Goal: Check status: Check status

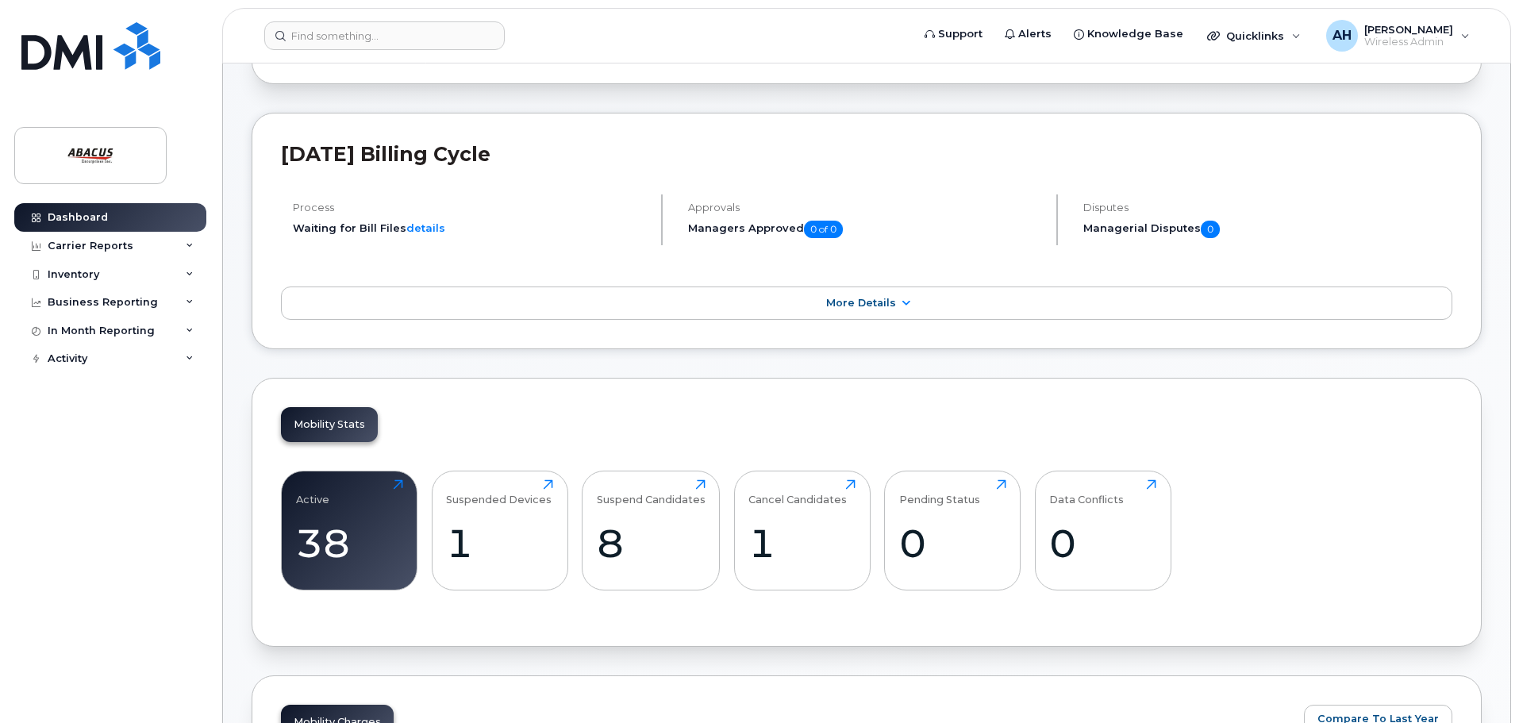
scroll to position [159, 0]
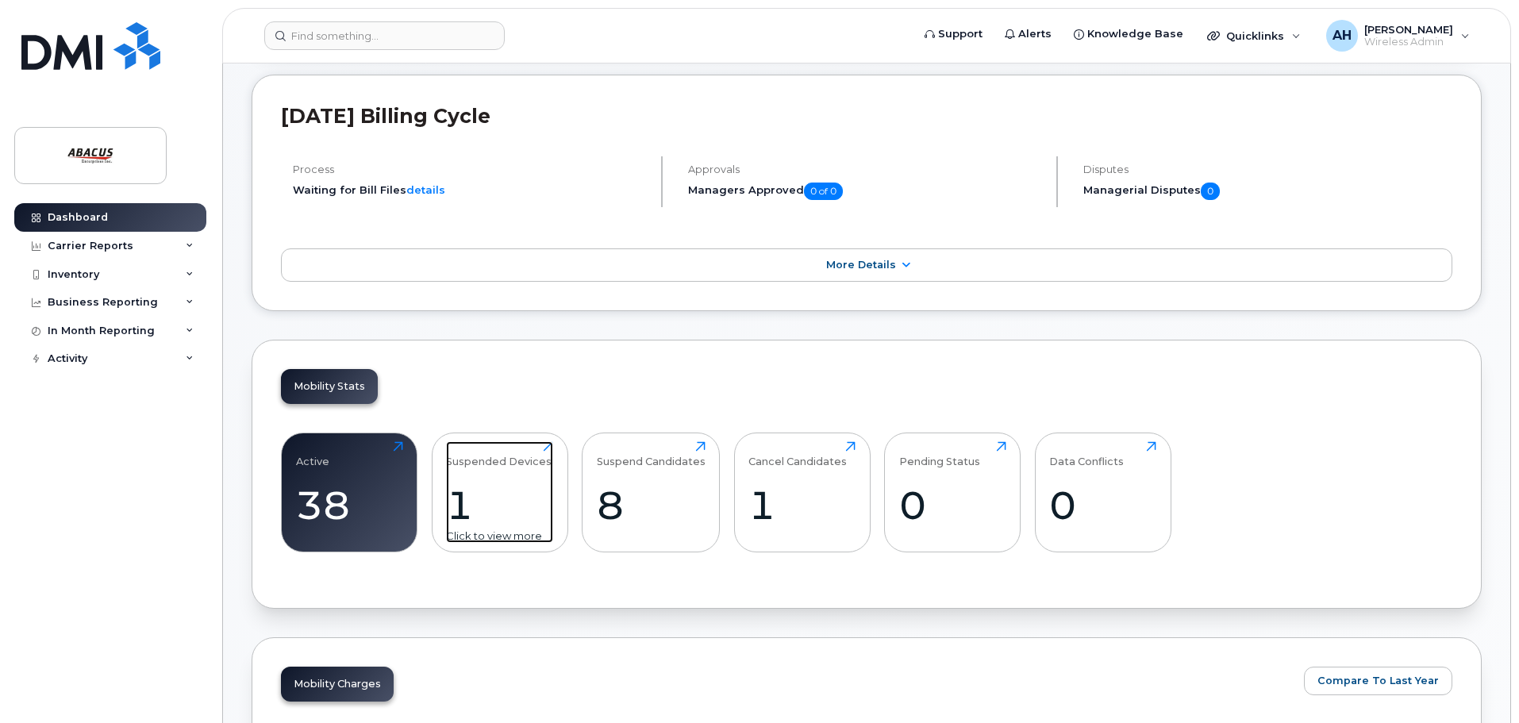
click at [526, 465] on div "Suspended Devices" at bounding box center [499, 454] width 106 height 26
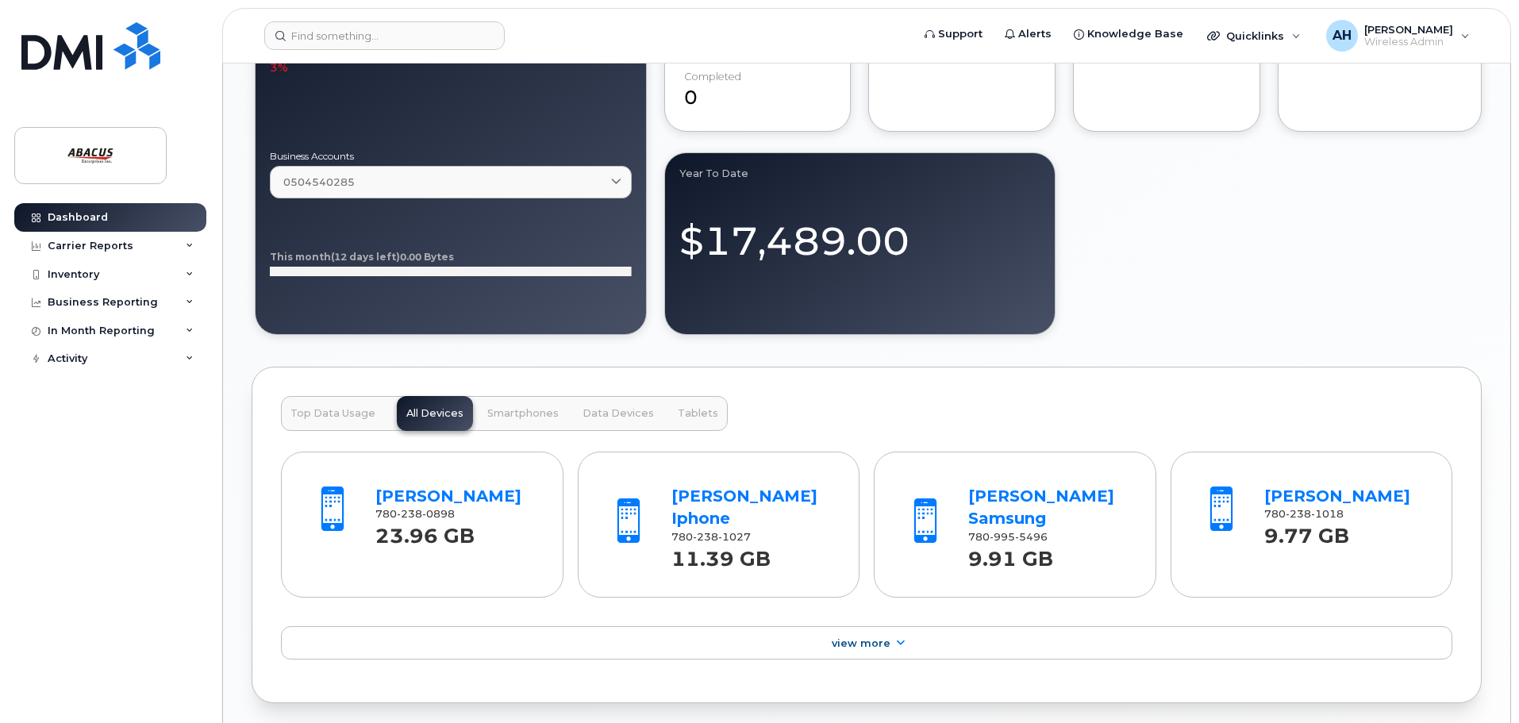
scroll to position [1111, 0]
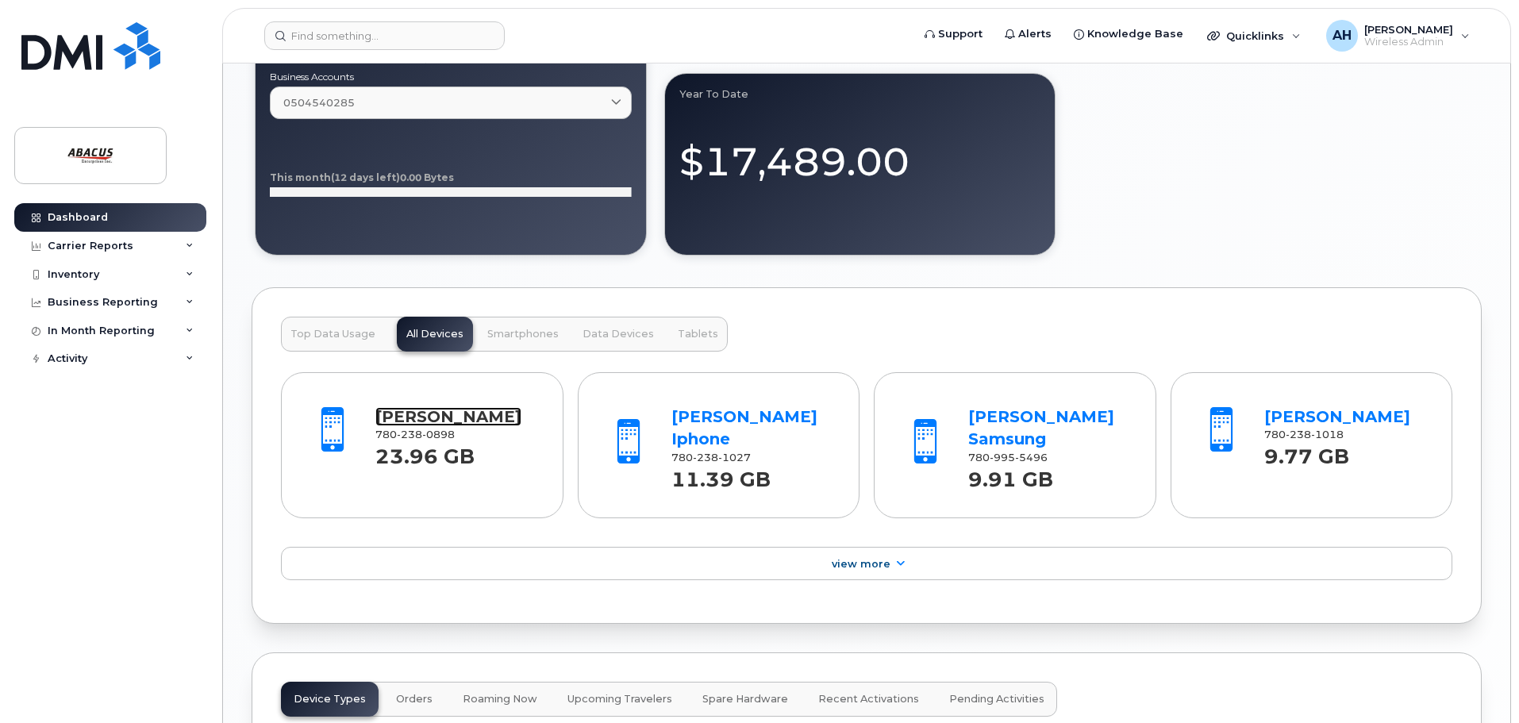
click at [481, 419] on link "Karyssa Hosack" at bounding box center [448, 416] width 146 height 19
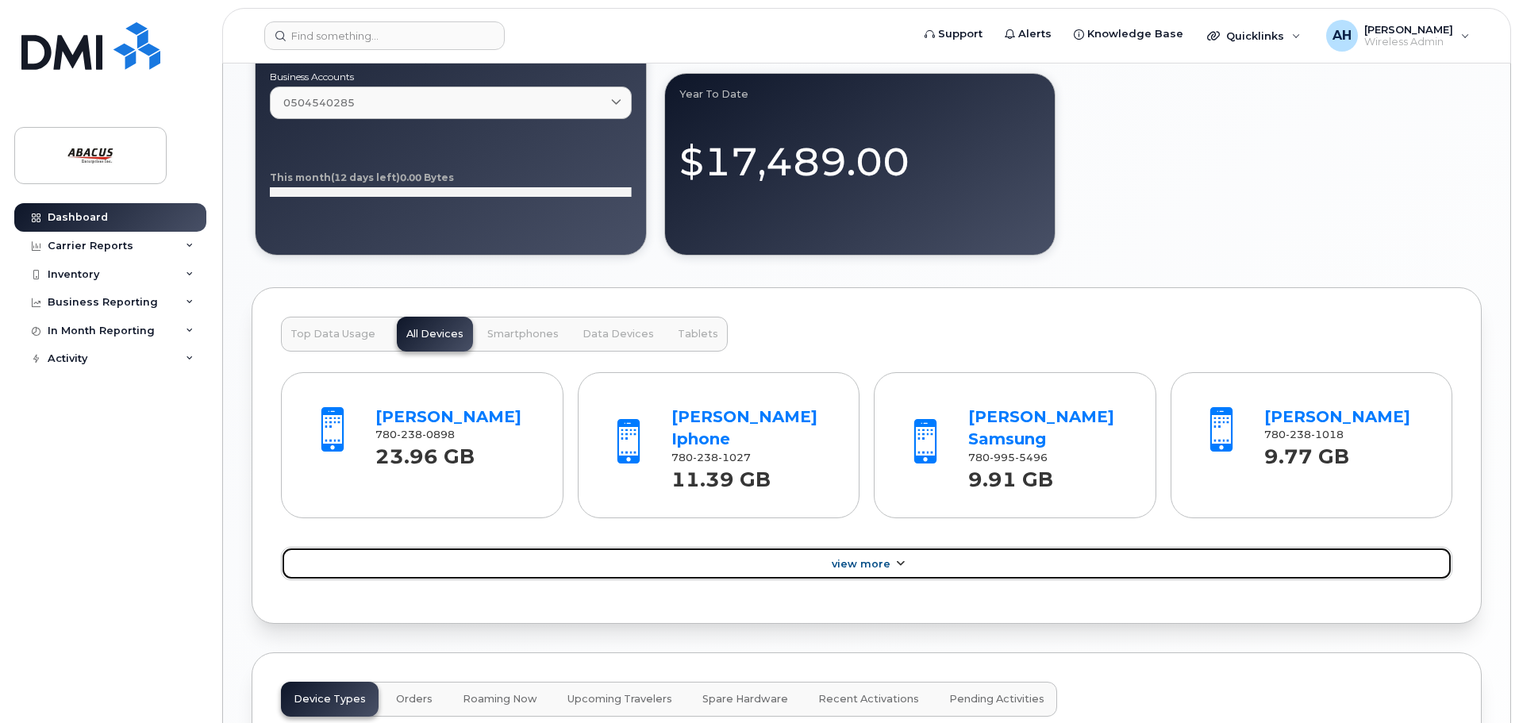
click at [865, 568] on span "View More" at bounding box center [861, 564] width 59 height 12
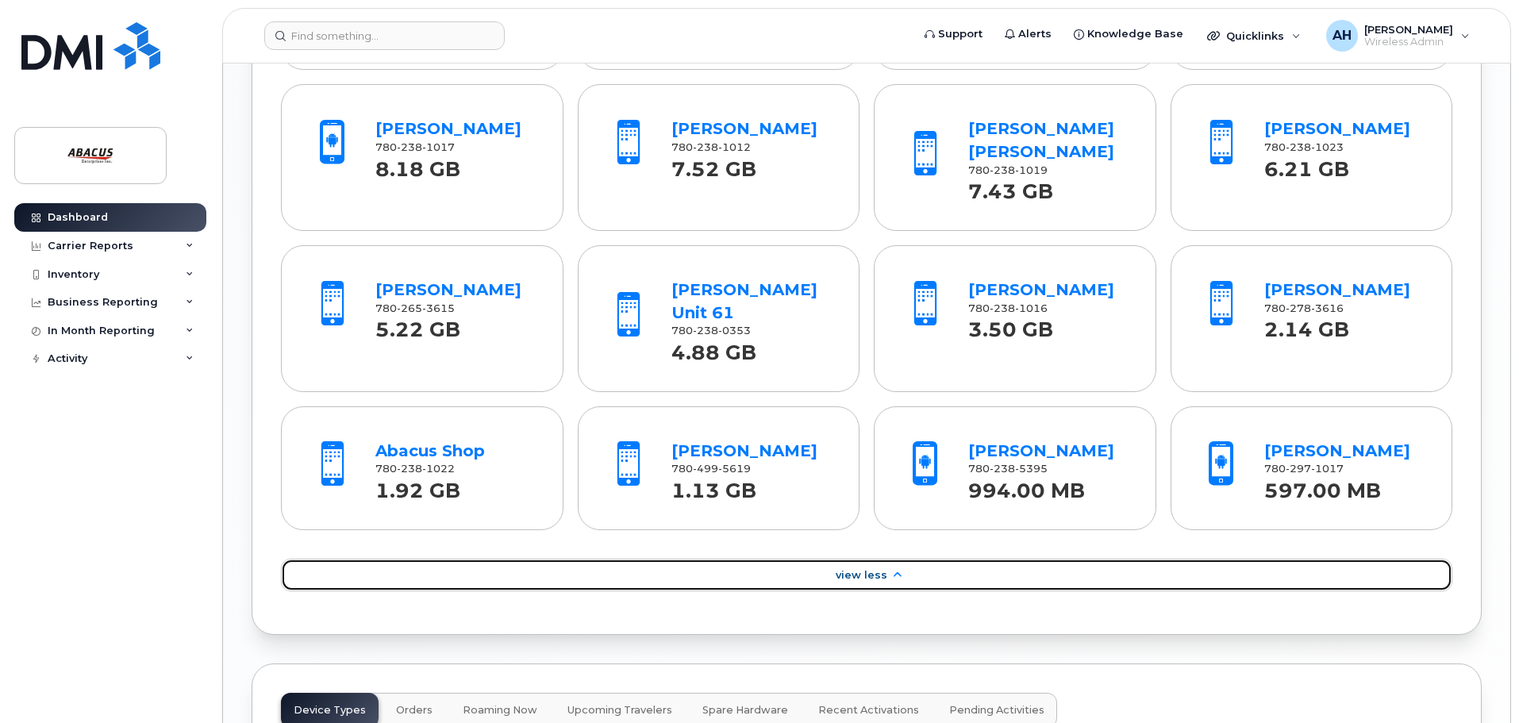
scroll to position [1587, 0]
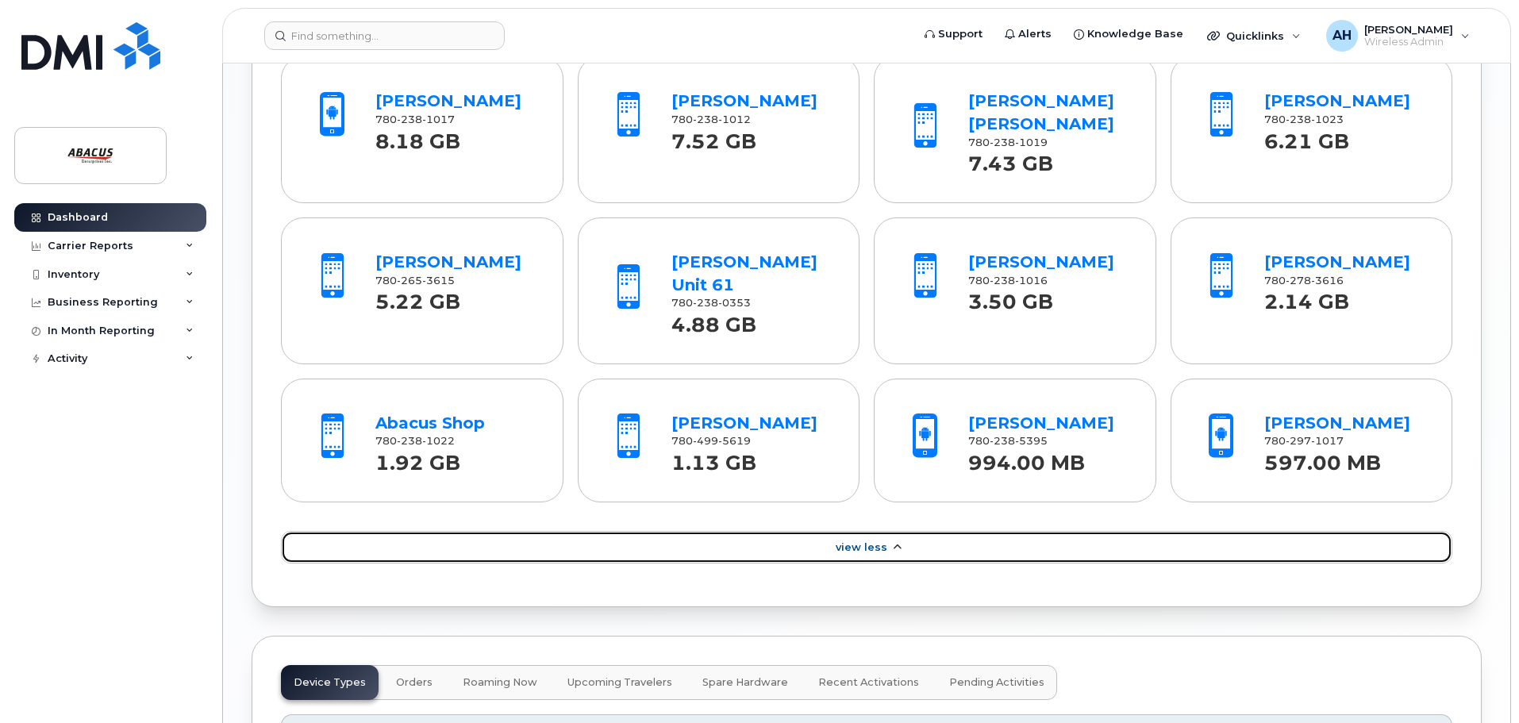
click at [886, 531] on link "View Less" at bounding box center [866, 547] width 1171 height 33
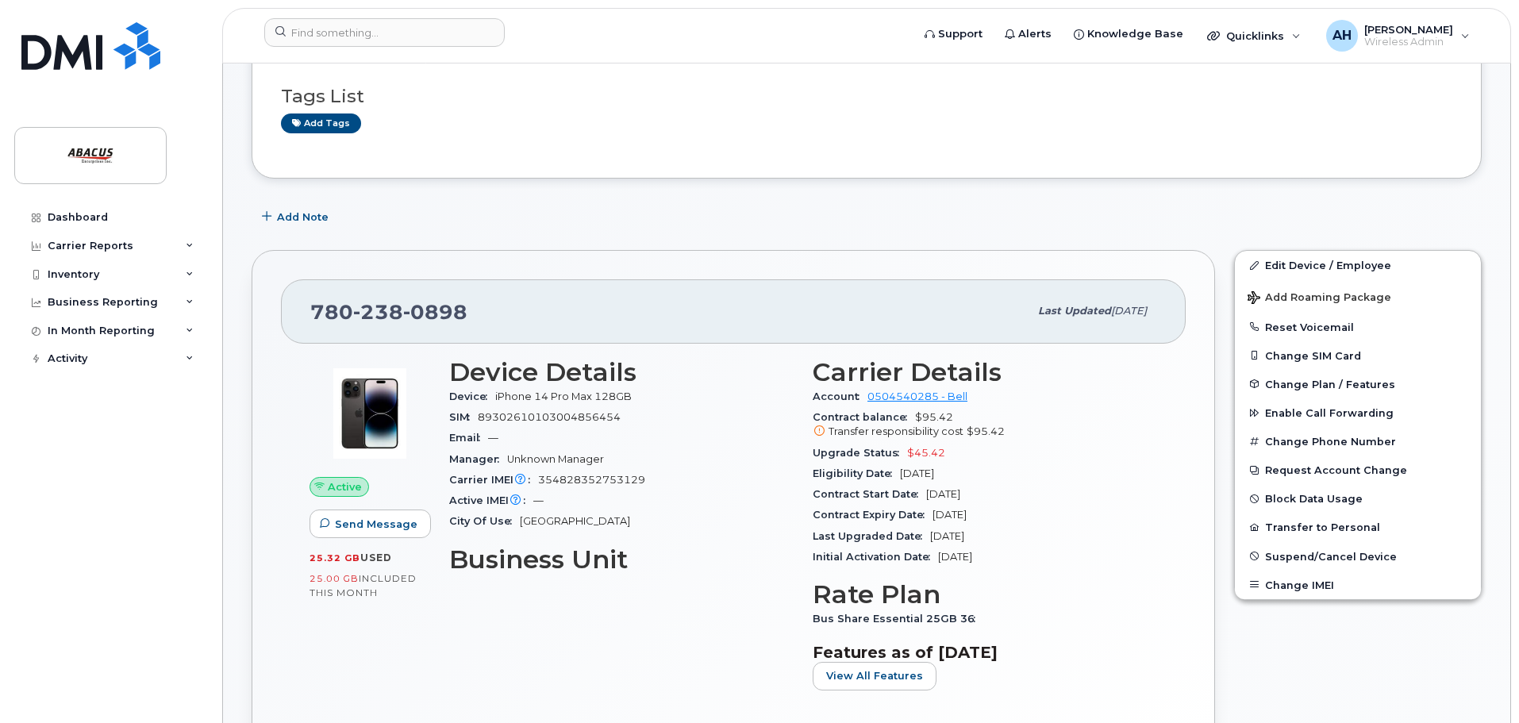
scroll to position [159, 0]
